Goal: Task Accomplishment & Management: Complete application form

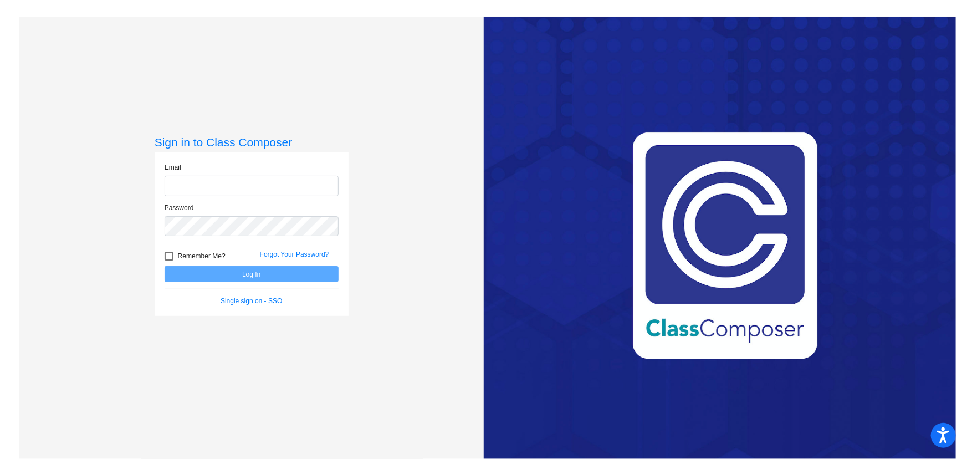
type input "[EMAIL_ADDRESS][DOMAIN_NAME]"
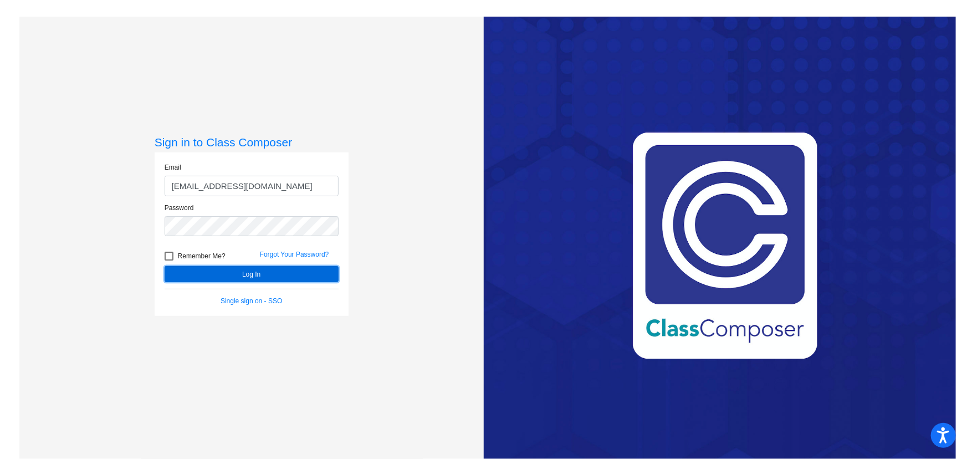
drag, startPoint x: 250, startPoint y: 277, endPoint x: 249, endPoint y: 271, distance: 5.6
click at [249, 277] on button "Log In" at bounding box center [252, 274] width 174 height 16
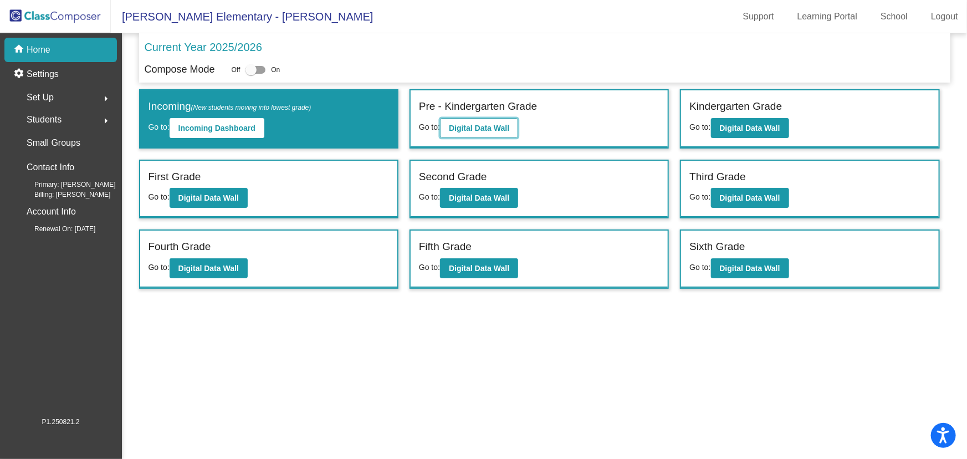
click at [489, 128] on b "Digital Data Wall" at bounding box center [479, 128] width 60 height 9
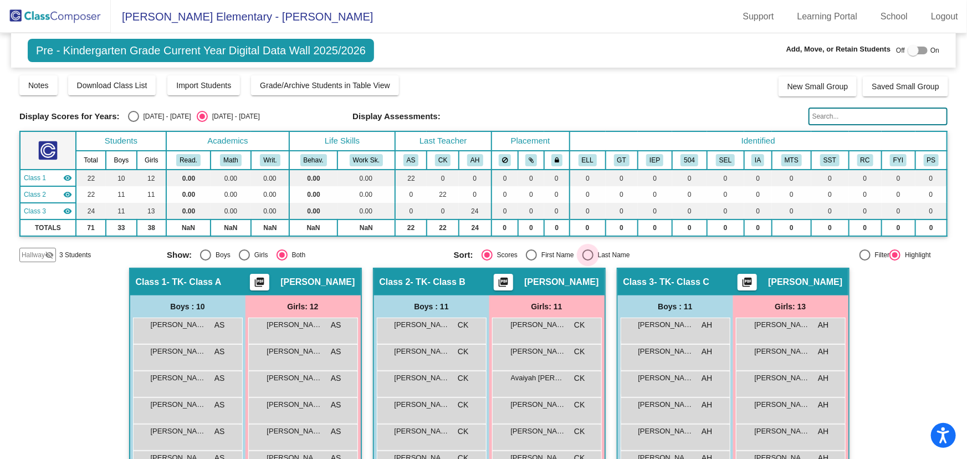
click at [585, 251] on div "Select an option" at bounding box center [588, 254] width 11 height 11
click at [588, 261] on input "Last Name" at bounding box center [588, 261] width 1 height 1
radio input "true"
click at [39, 250] on span "Hallway" at bounding box center [33, 255] width 23 height 10
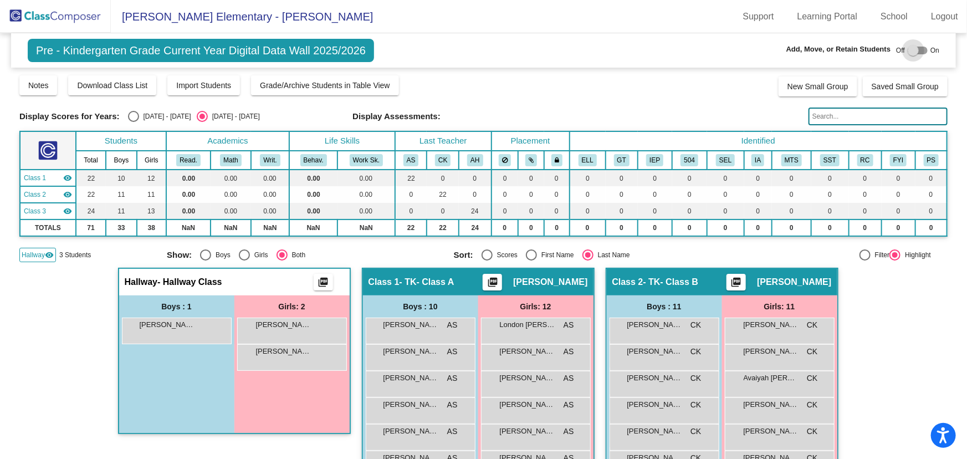
click at [908, 47] on div at bounding box center [913, 50] width 11 height 11
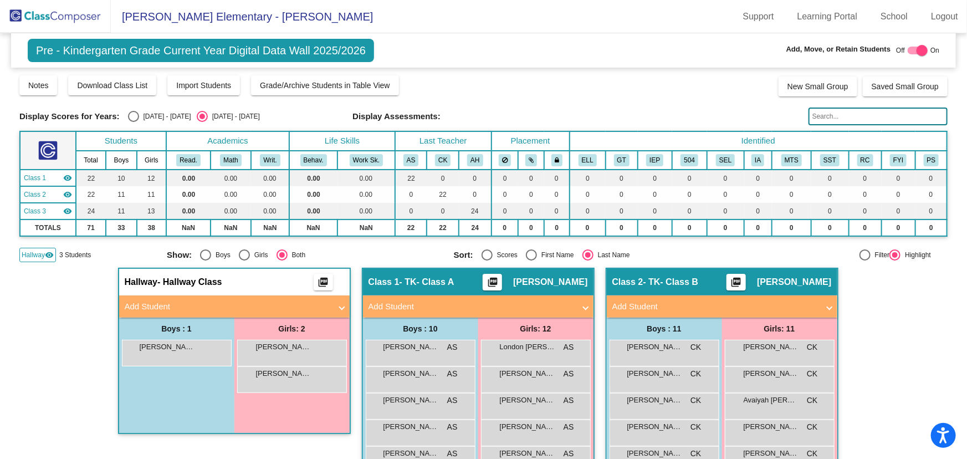
checkbox input "true"
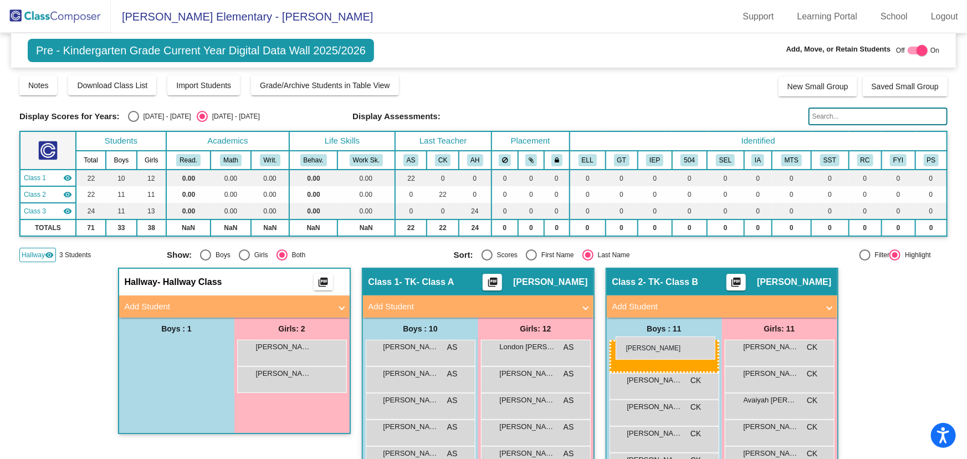
drag, startPoint x: 188, startPoint y: 349, endPoint x: 616, endPoint y: 336, distance: 427.5
drag, startPoint x: 146, startPoint y: 348, endPoint x: 620, endPoint y: 354, distance: 474.5
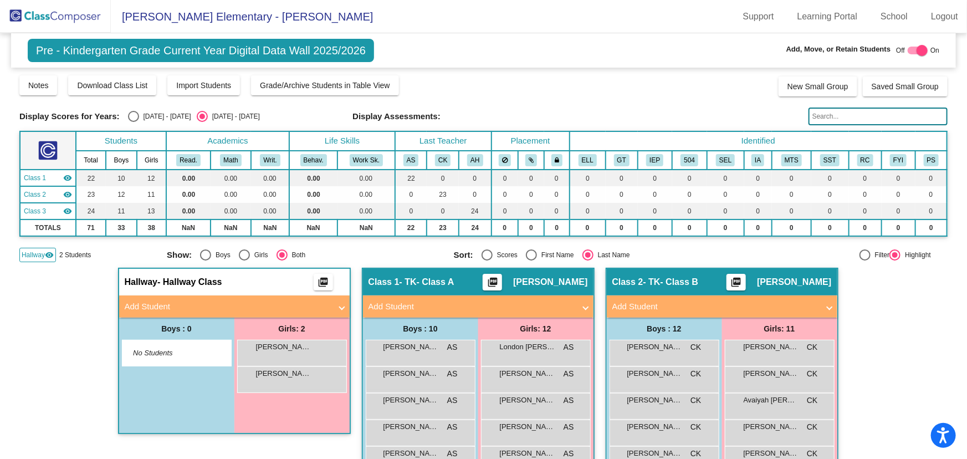
click at [68, 16] on img at bounding box center [55, 16] width 111 height 33
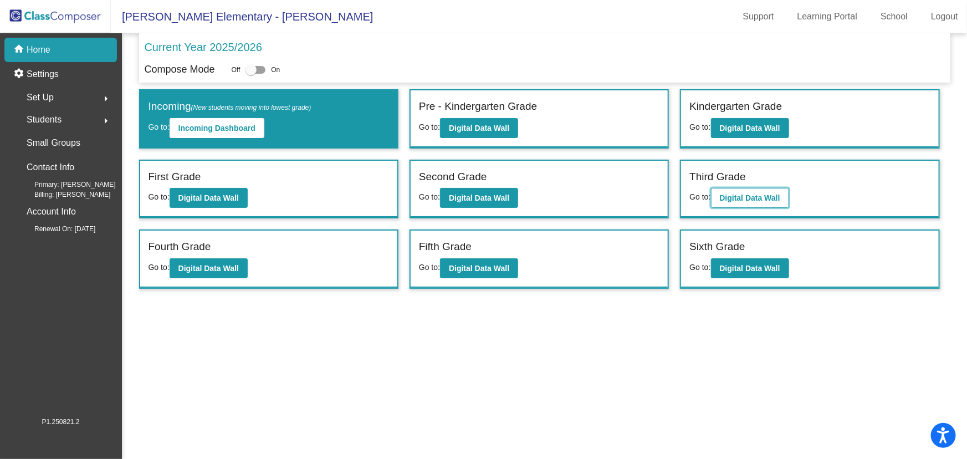
click at [738, 193] on b "Digital Data Wall" at bounding box center [750, 197] width 60 height 9
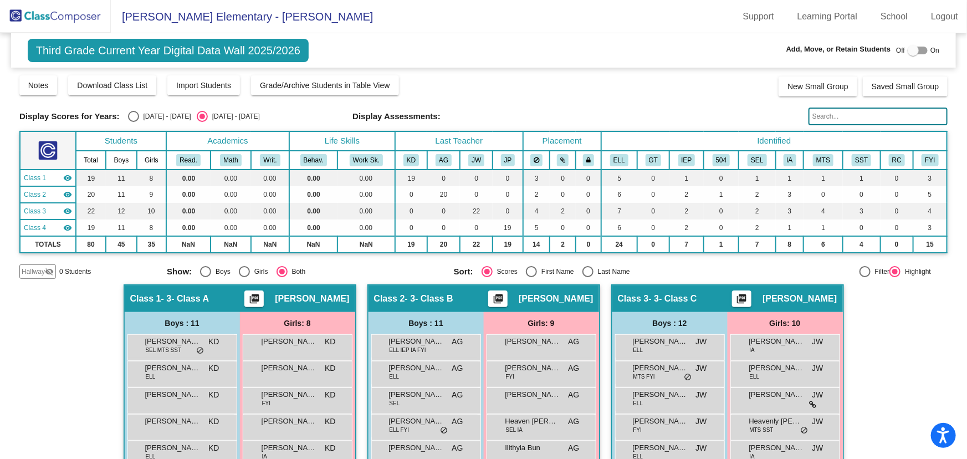
click at [911, 47] on div at bounding box center [913, 50] width 11 height 11
checkbox input "true"
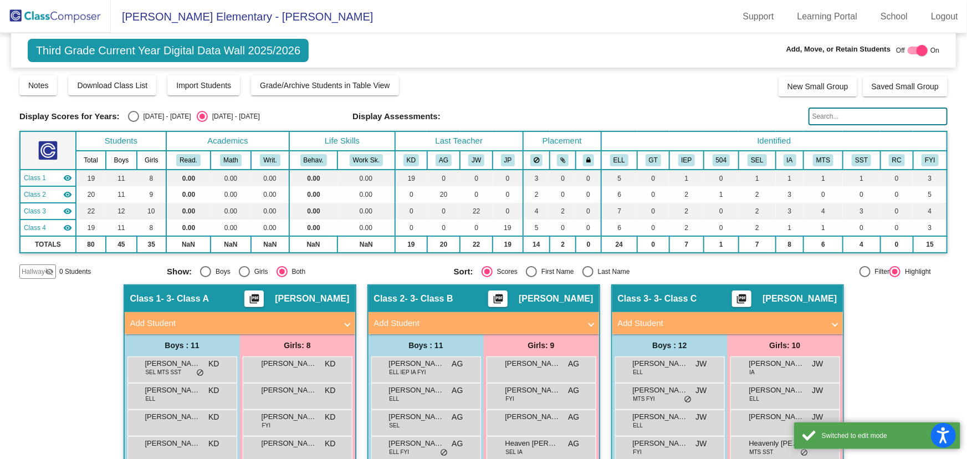
click at [279, 314] on mat-expansion-panel-header "Add Student" at bounding box center [240, 323] width 231 height 22
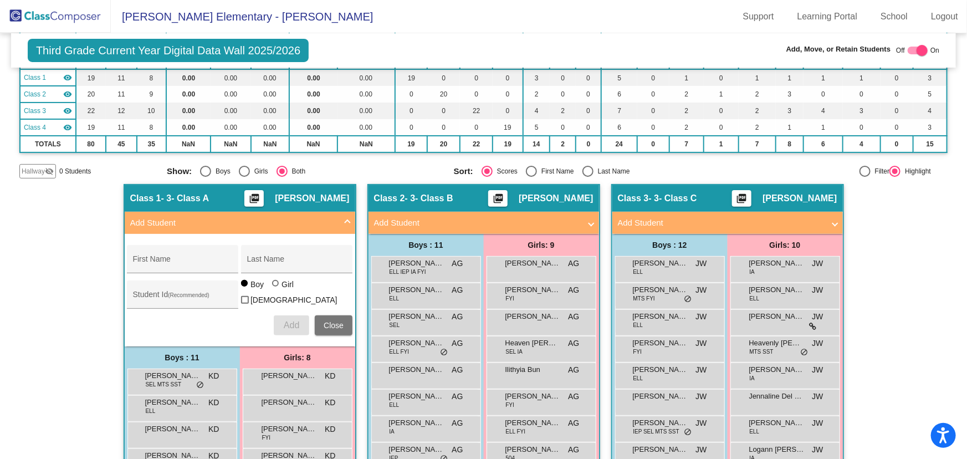
scroll to position [252, 0]
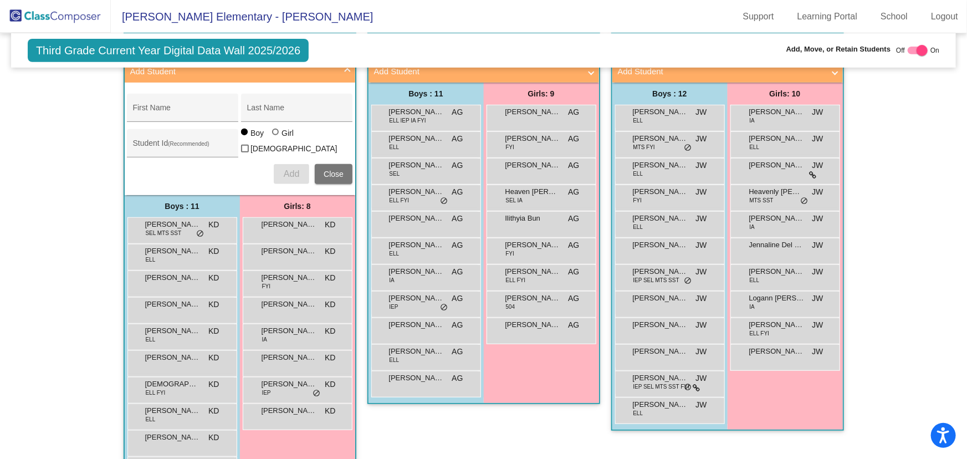
click at [336, 170] on span "Close" at bounding box center [334, 174] width 20 height 9
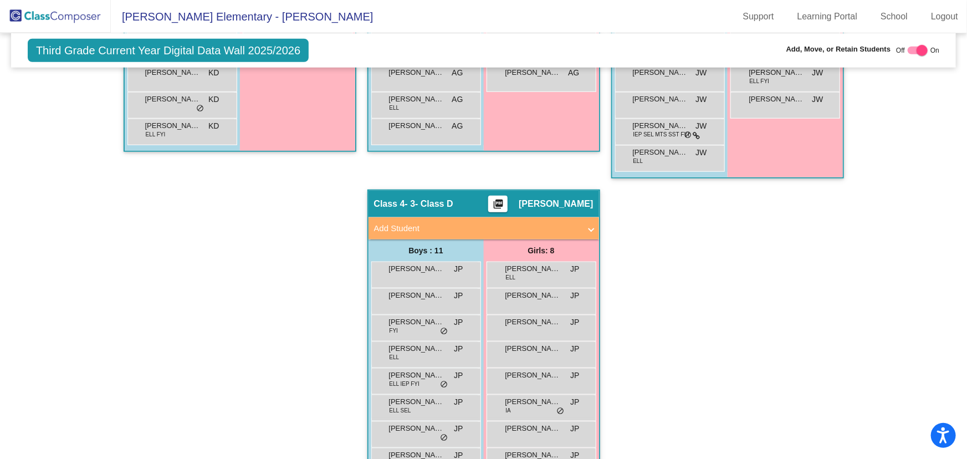
click at [509, 232] on mat-panel-title "Add Student" at bounding box center [477, 228] width 206 height 13
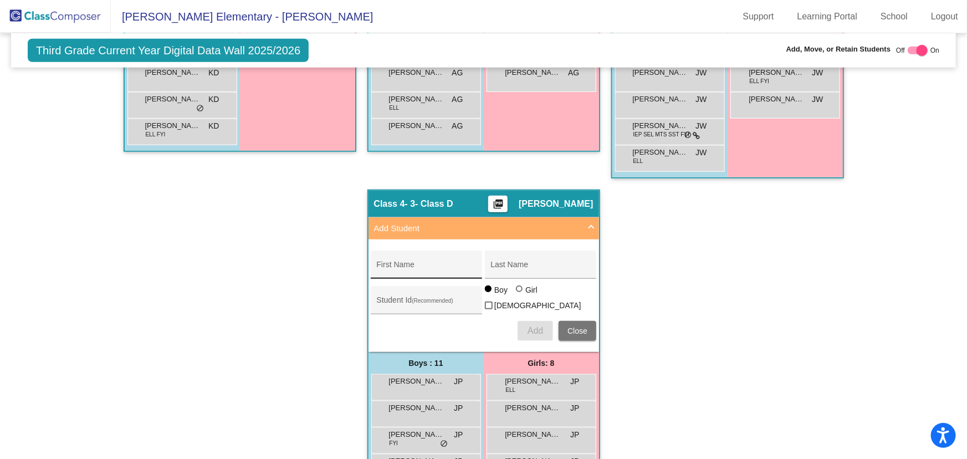
click at [414, 268] on input "First Name" at bounding box center [427, 268] width 100 height 9
type input "[PERSON_NAME]"
type input "1044738"
click at [517, 292] on div at bounding box center [519, 288] width 7 height 7
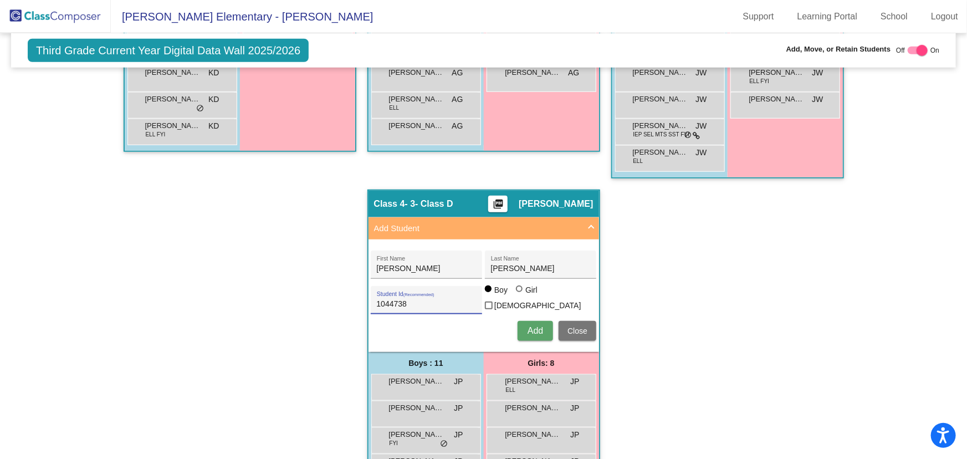
click at [520, 294] on input "Girl" at bounding box center [520, 294] width 1 height 1
radio input "true"
click at [533, 326] on span "Add" at bounding box center [536, 330] width 16 height 9
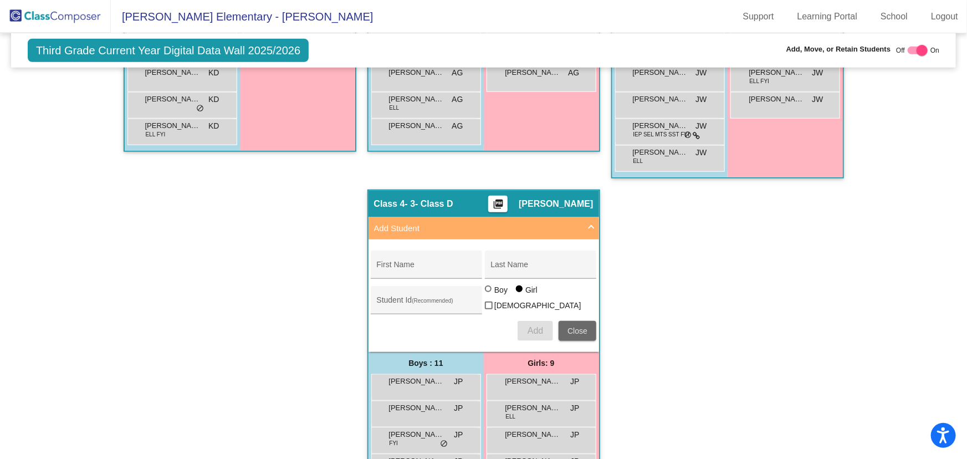
click at [568, 329] on span "Close" at bounding box center [578, 330] width 20 height 9
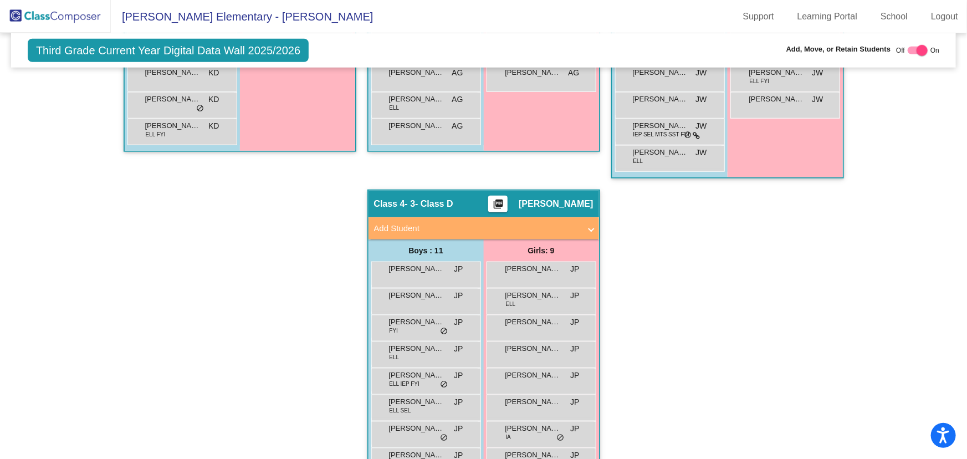
click at [66, 20] on img at bounding box center [55, 16] width 111 height 33
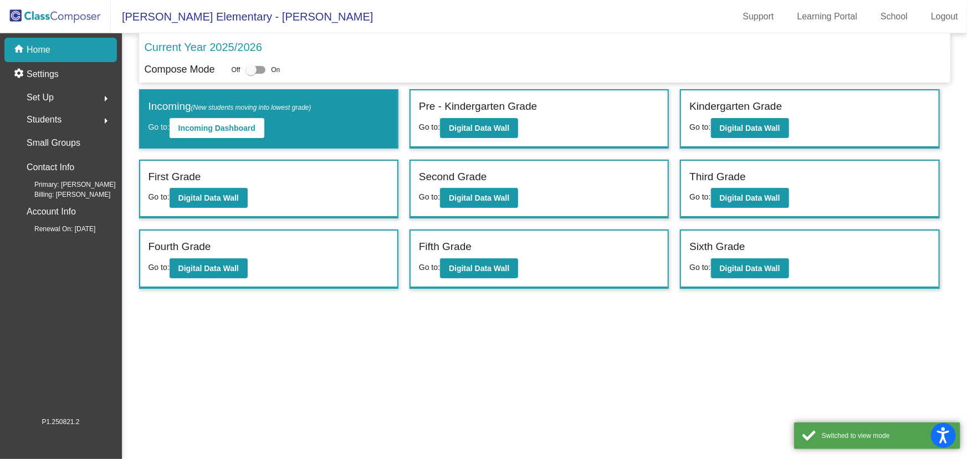
click at [639, 321] on mat-sidenav-content "Current Year 2025/2026 Compose Mode Off On Incoming (New students moving into l…" at bounding box center [544, 246] width 845 height 426
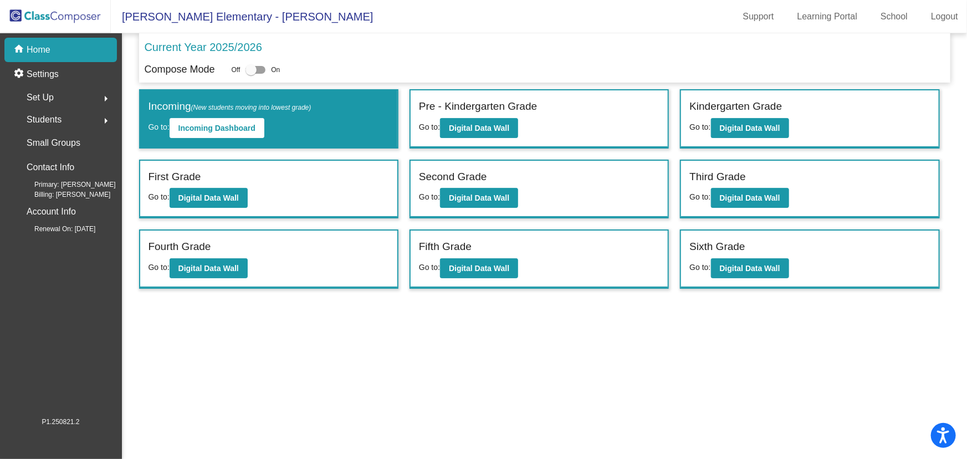
click at [563, 382] on mat-sidenav-content "Current Year 2025/2026 Compose Mode Off On Incoming (New students moving into l…" at bounding box center [544, 246] width 845 height 426
click at [475, 129] on b "Digital Data Wall" at bounding box center [479, 128] width 60 height 9
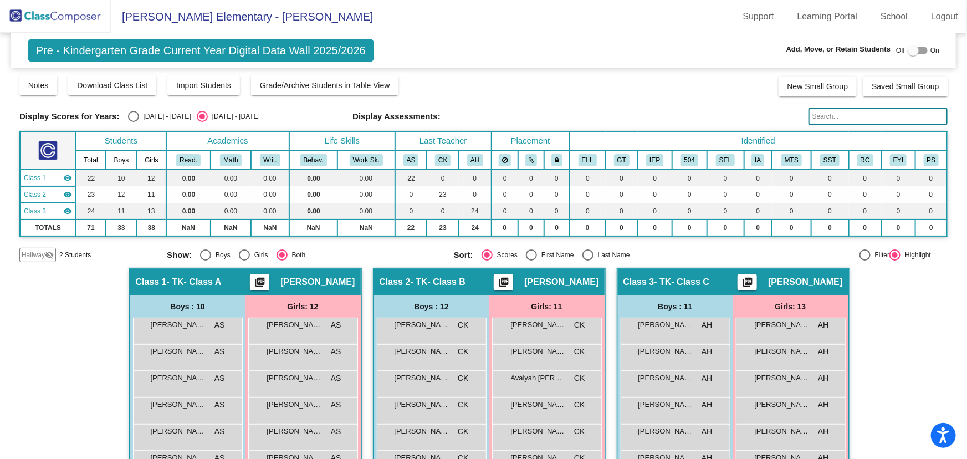
click at [34, 253] on span "Hallway" at bounding box center [33, 255] width 23 height 10
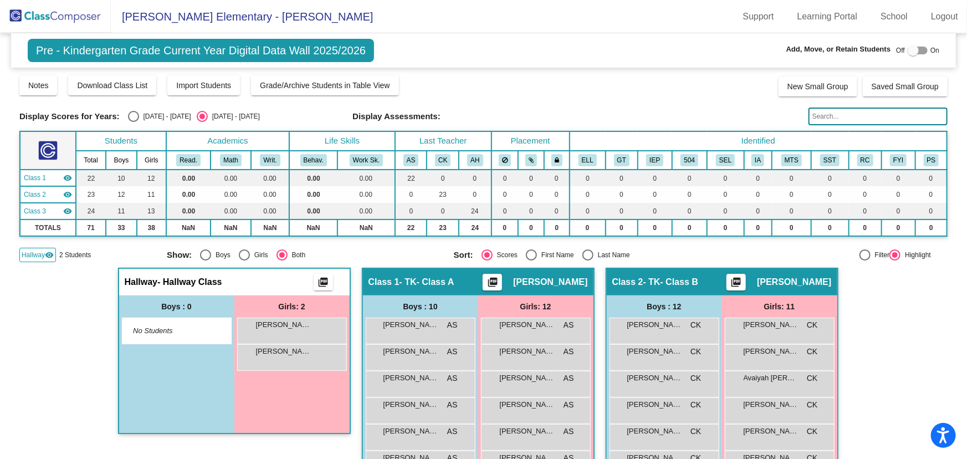
click at [78, 21] on img at bounding box center [55, 16] width 111 height 33
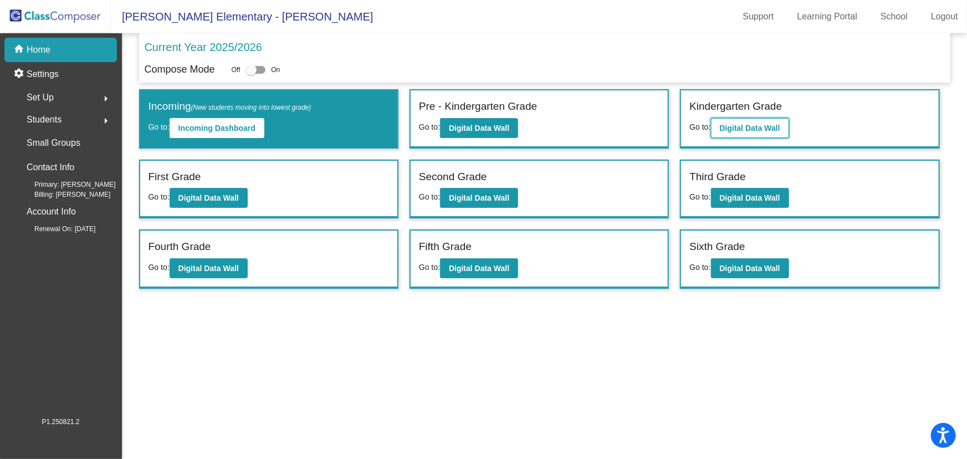
click at [747, 119] on button "Digital Data Wall" at bounding box center [750, 128] width 78 height 20
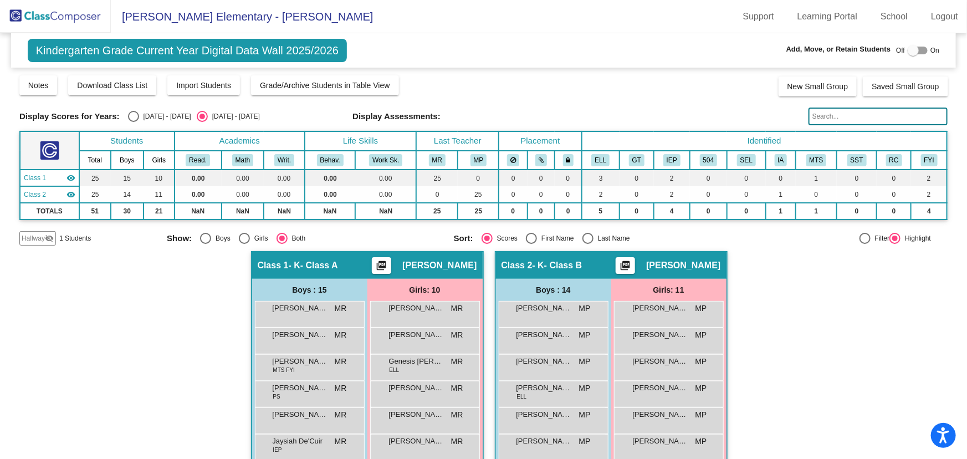
click at [45, 236] on mat-icon "visibility_off" at bounding box center [49, 238] width 9 height 9
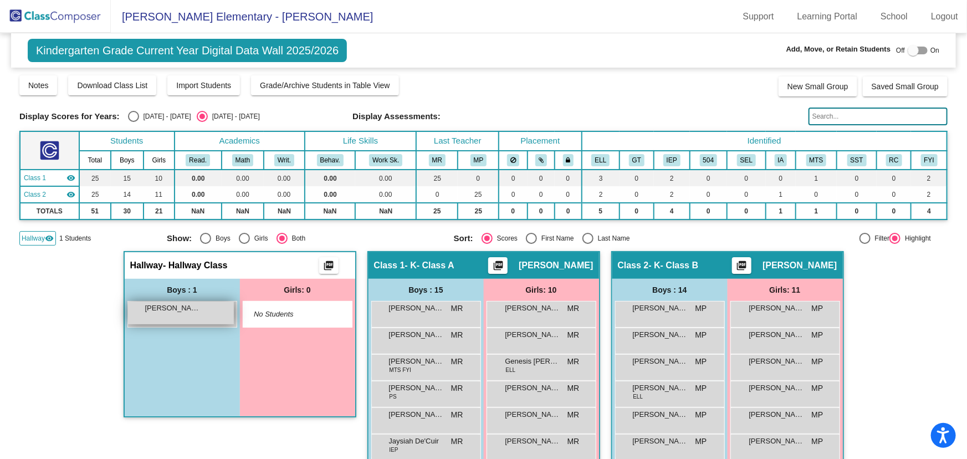
click at [181, 308] on span "[PERSON_NAME]" at bounding box center [172, 308] width 55 height 11
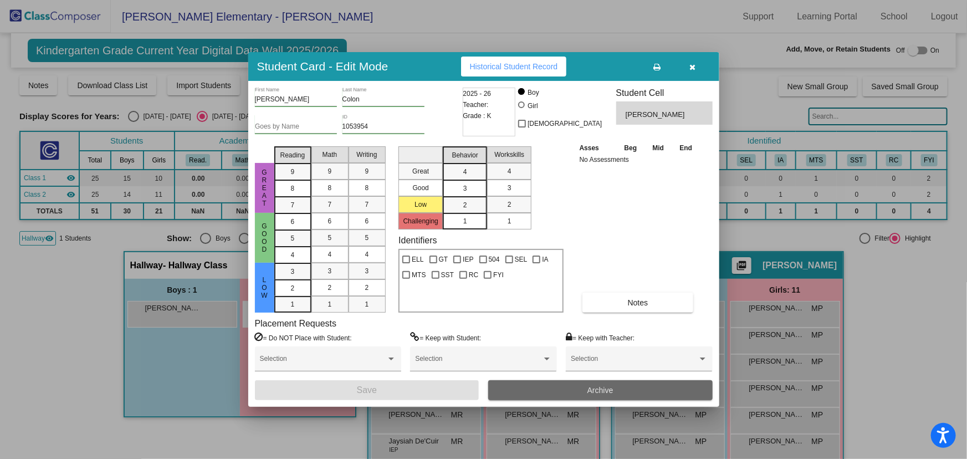
click at [627, 391] on button "Archive" at bounding box center [600, 390] width 224 height 20
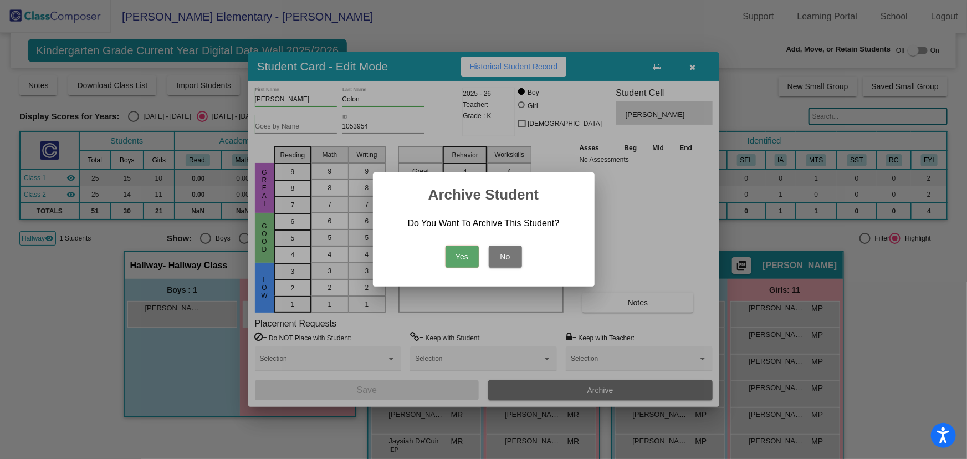
click at [455, 254] on button "Yes" at bounding box center [462, 257] width 33 height 22
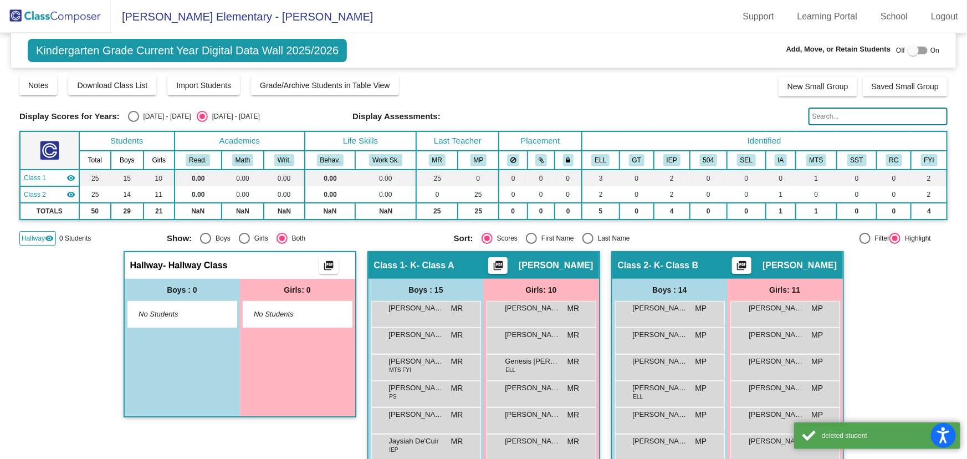
click at [34, 238] on span "Hallway" at bounding box center [33, 238] width 23 height 10
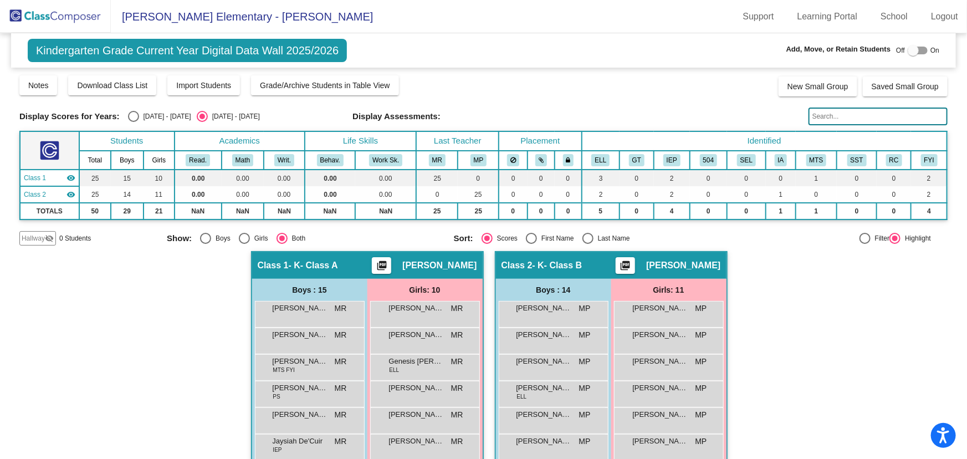
click at [60, 14] on img at bounding box center [55, 16] width 111 height 33
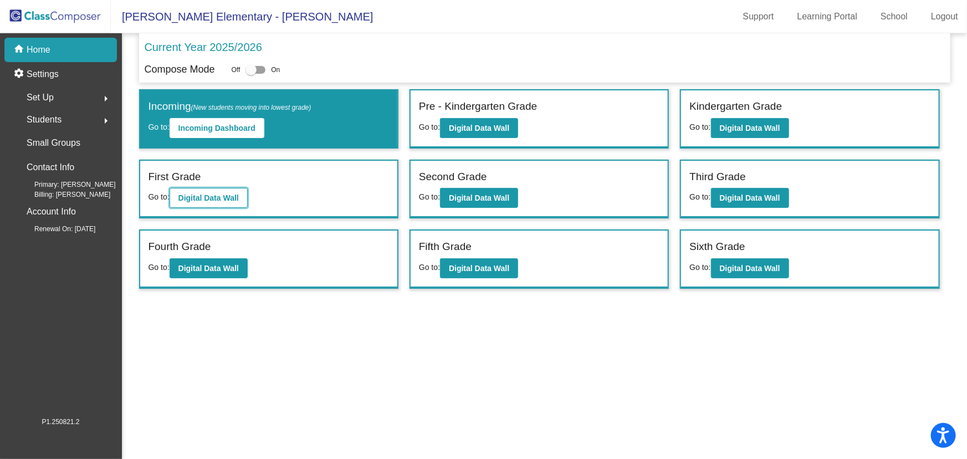
click at [212, 200] on b "Digital Data Wall" at bounding box center [208, 197] width 60 height 9
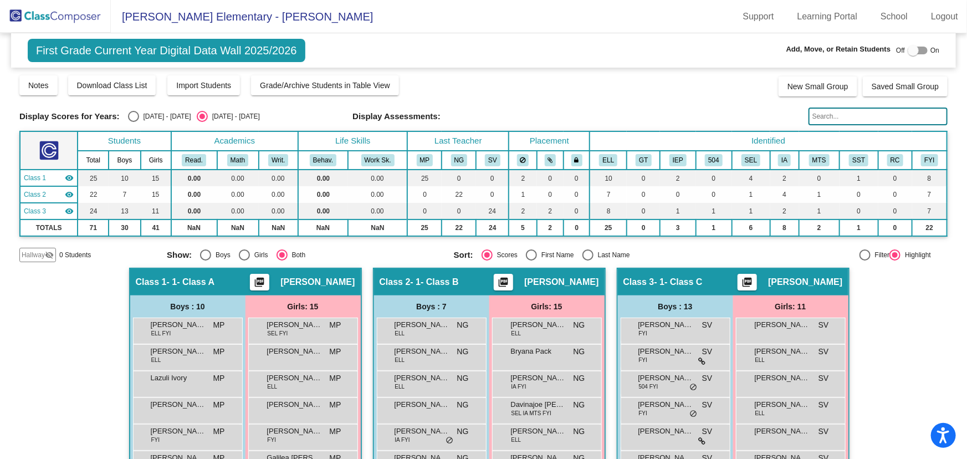
click at [84, 16] on img at bounding box center [55, 16] width 111 height 33
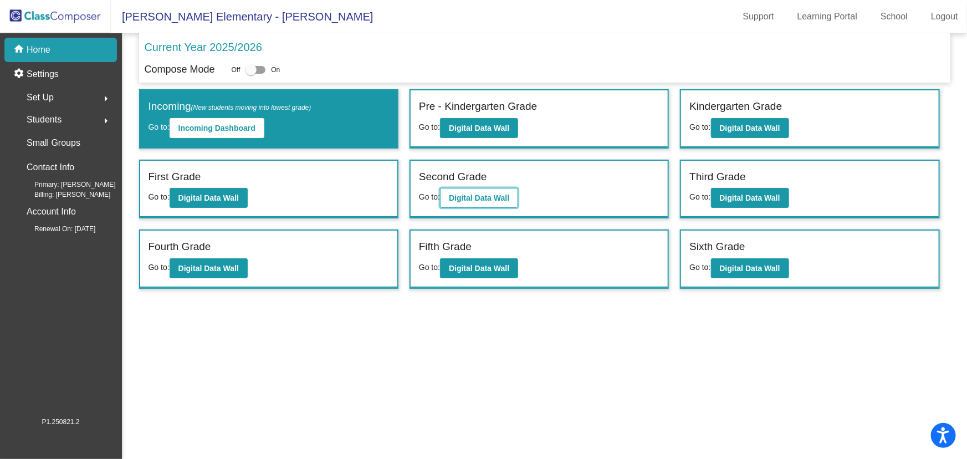
click at [493, 188] on button "Digital Data Wall" at bounding box center [479, 198] width 78 height 20
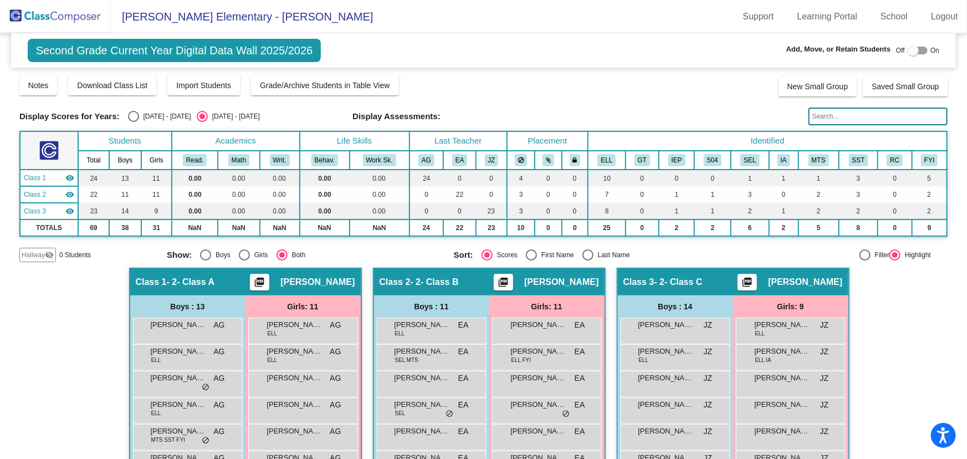
click at [42, 9] on img at bounding box center [55, 16] width 111 height 33
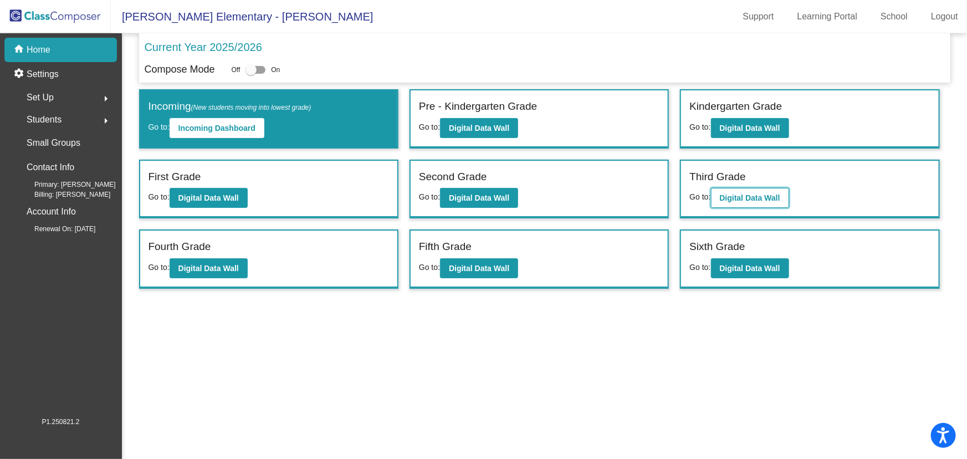
click at [762, 197] on b "Digital Data Wall" at bounding box center [750, 197] width 60 height 9
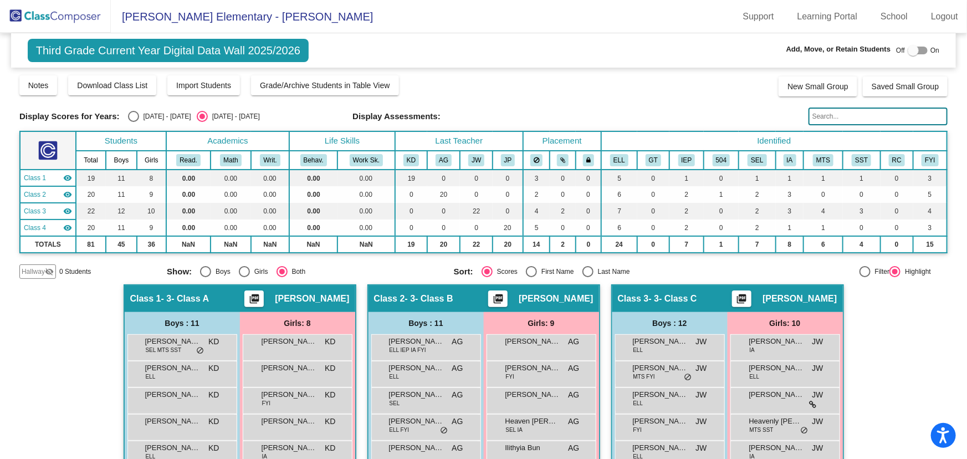
click at [83, 13] on img at bounding box center [55, 16] width 111 height 33
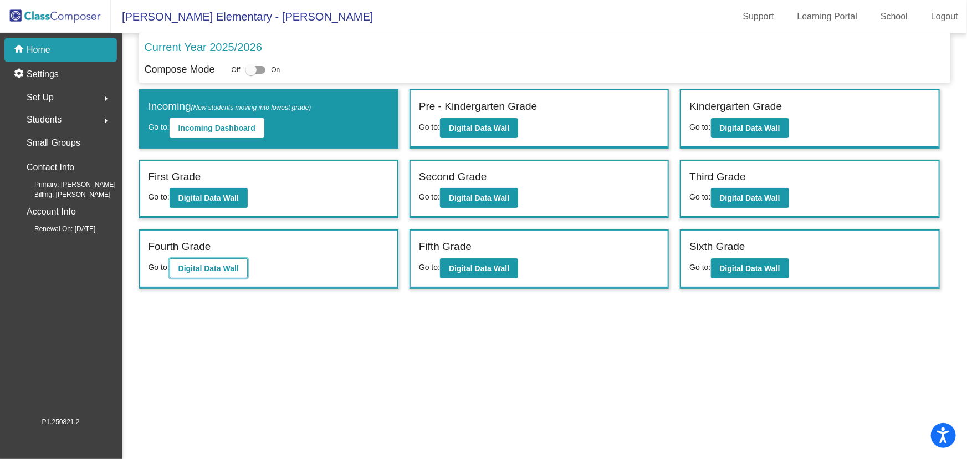
click at [206, 266] on b "Digital Data Wall" at bounding box center [208, 268] width 60 height 9
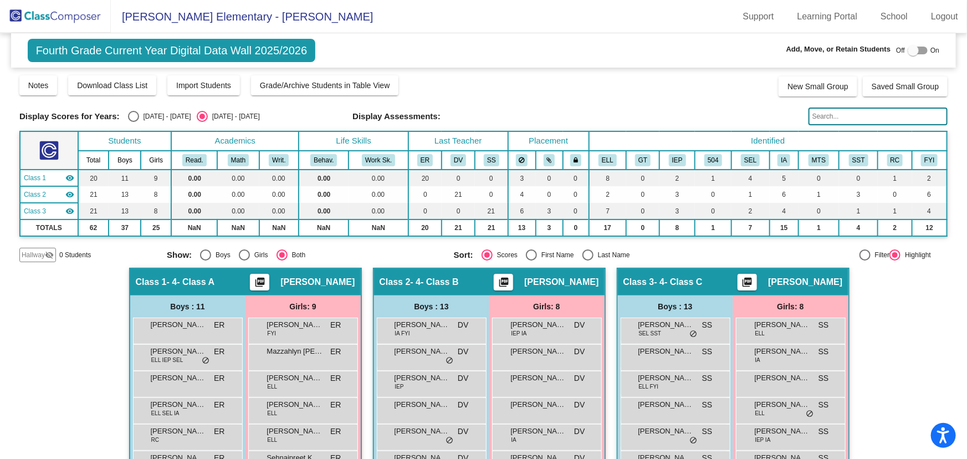
click at [41, 20] on img at bounding box center [55, 16] width 111 height 33
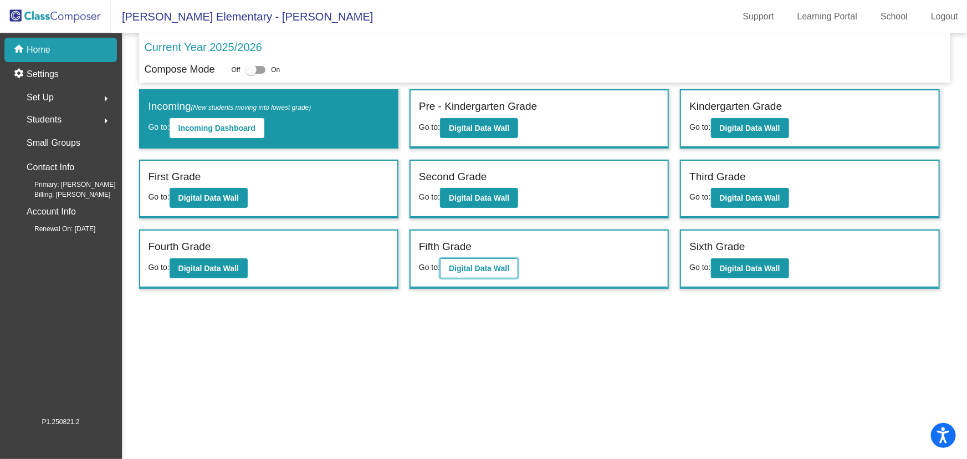
click at [484, 258] on button "Digital Data Wall" at bounding box center [479, 268] width 78 height 20
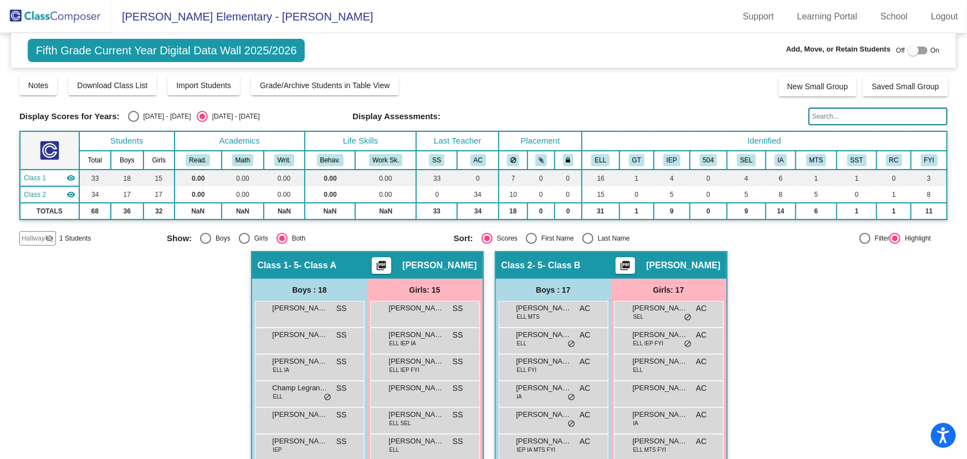
click at [50, 232] on div "Hallway visibility_off" at bounding box center [37, 238] width 37 height 14
